Goal: Transaction & Acquisition: Subscribe to service/newsletter

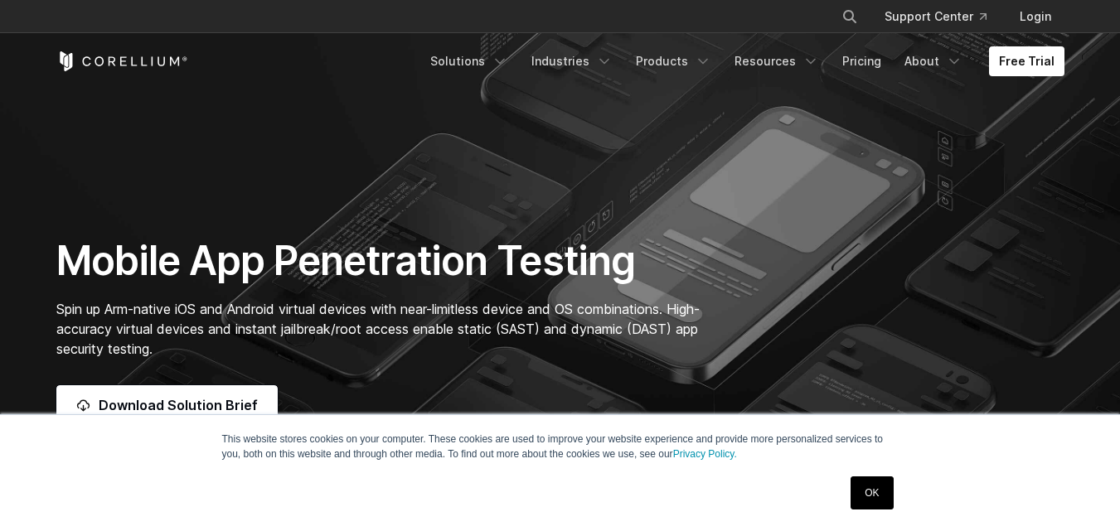
click at [861, 497] on link "OK" at bounding box center [871, 493] width 42 height 33
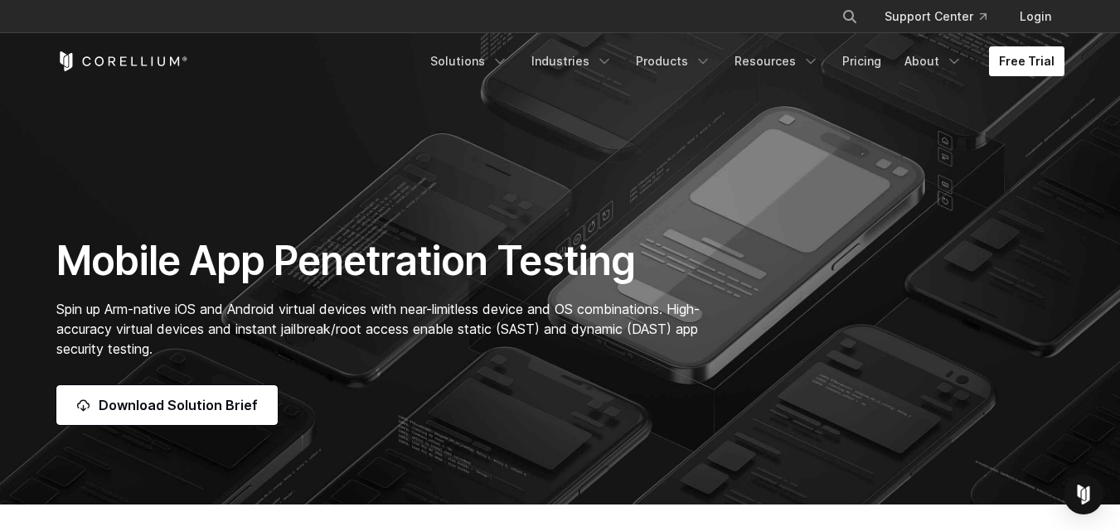
click at [1014, 66] on link "Free Trial" at bounding box center [1026, 61] width 75 height 30
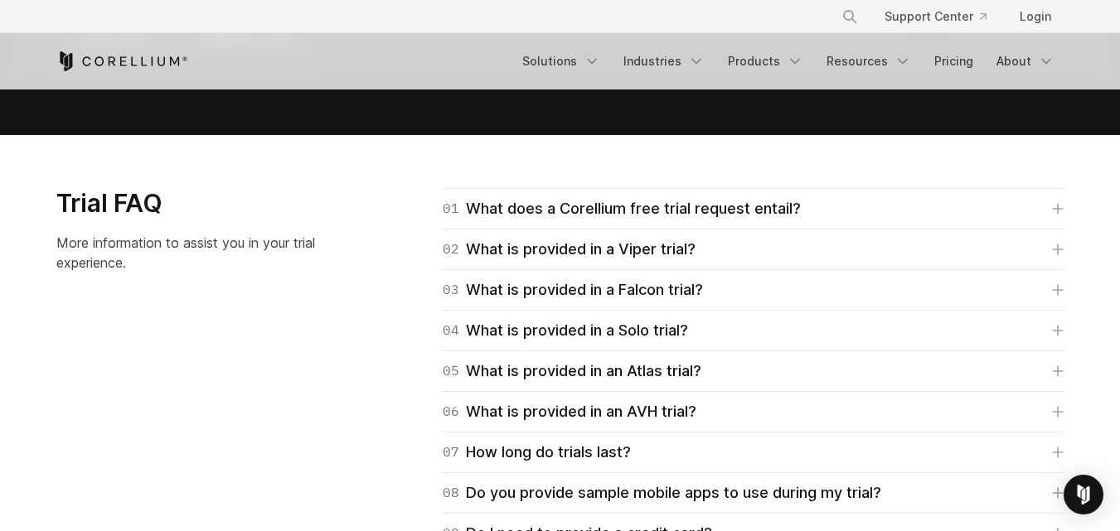
scroll to position [2301, 0]
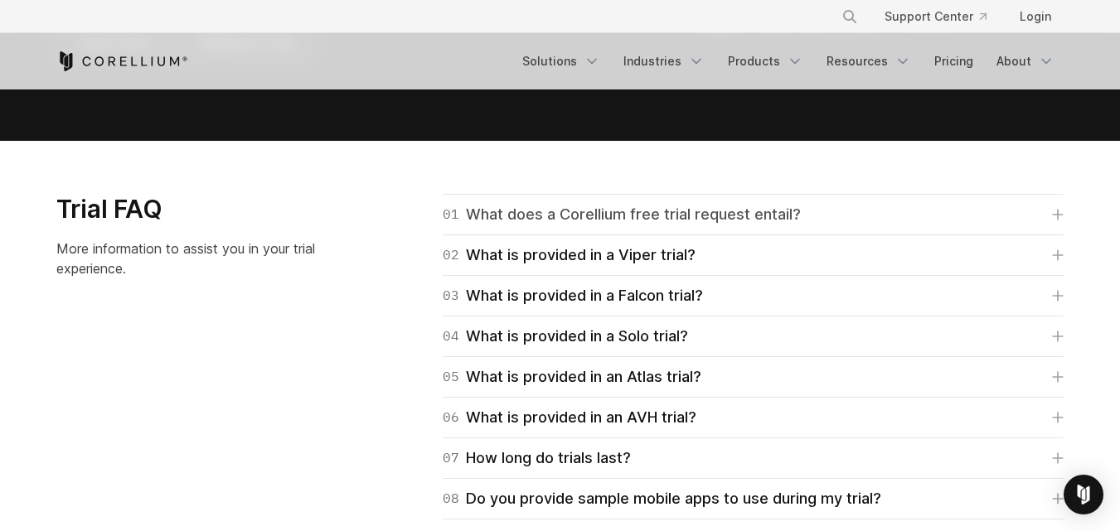
click at [709, 220] on div "01 What does a Corellium free trial request entail?" at bounding box center [622, 214] width 358 height 23
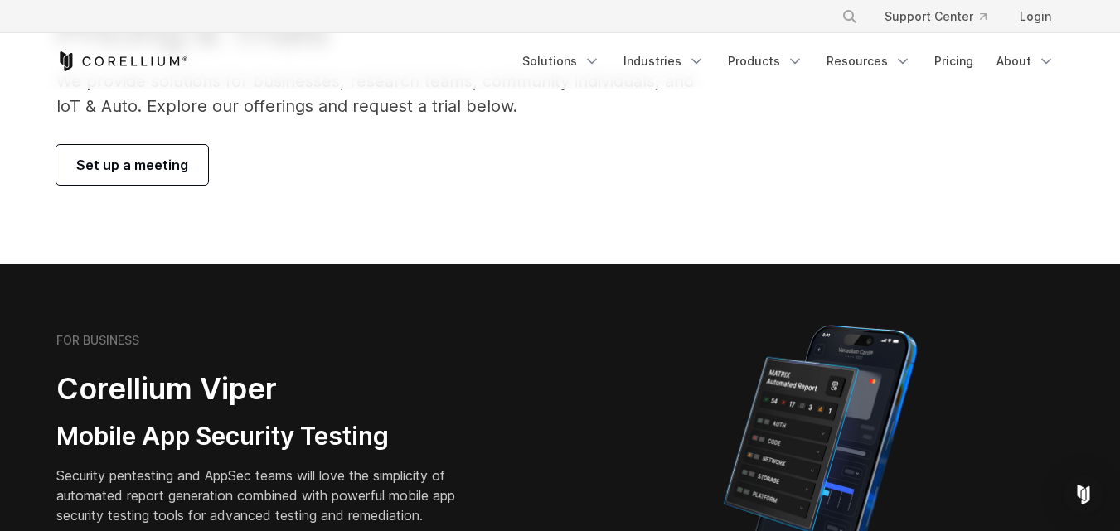
scroll to position [0, 0]
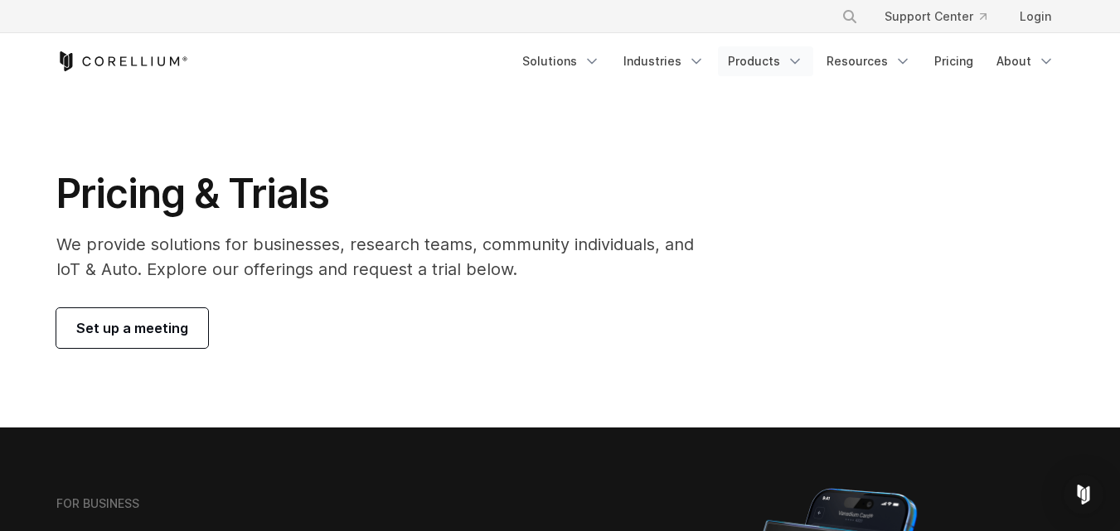
click at [745, 60] on link "Products" at bounding box center [765, 61] width 95 height 30
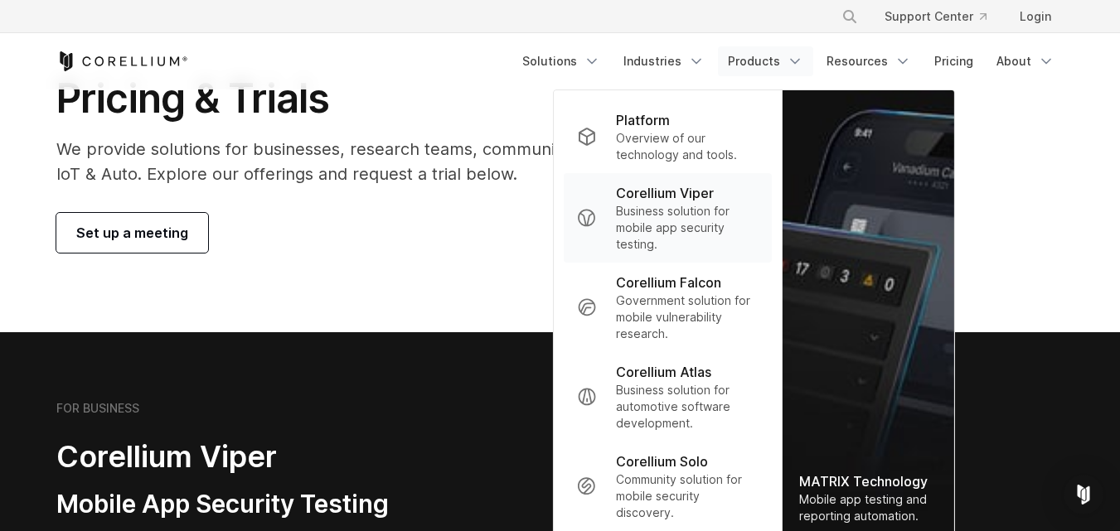
scroll to position [89, 0]
